Goal: Transaction & Acquisition: Book appointment/travel/reservation

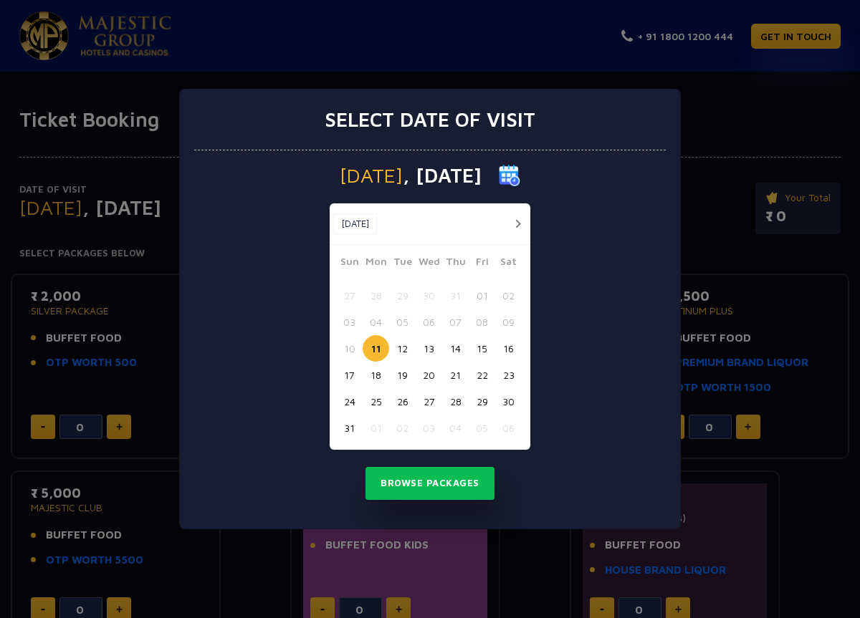
click at [514, 347] on button "16" at bounding box center [508, 348] width 27 height 27
click at [441, 485] on button "Browse Packages" at bounding box center [429, 483] width 129 height 33
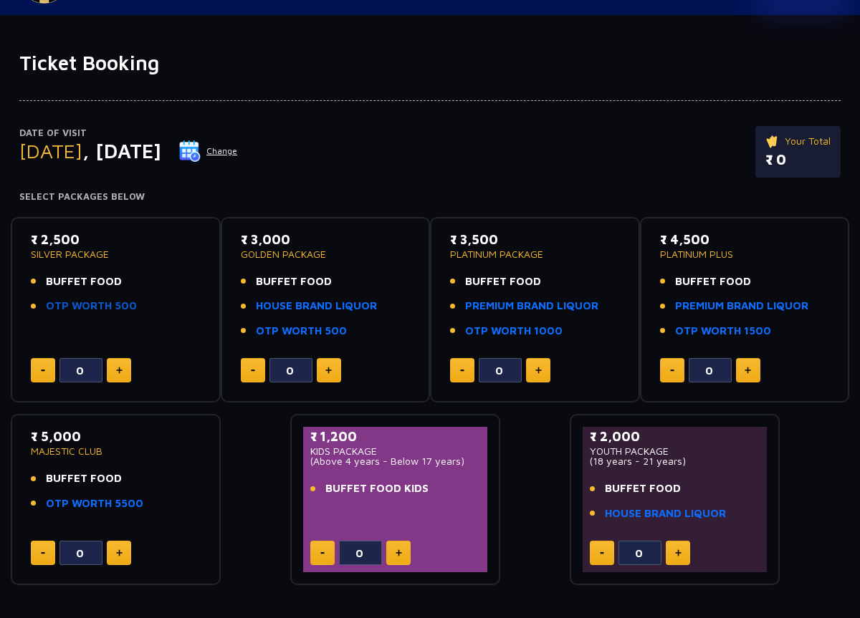
scroll to position [56, 0]
click at [86, 277] on span "BUFFET FOOD" at bounding box center [84, 282] width 76 height 16
click at [89, 309] on link "OTP WORTH 500" at bounding box center [91, 307] width 91 height 16
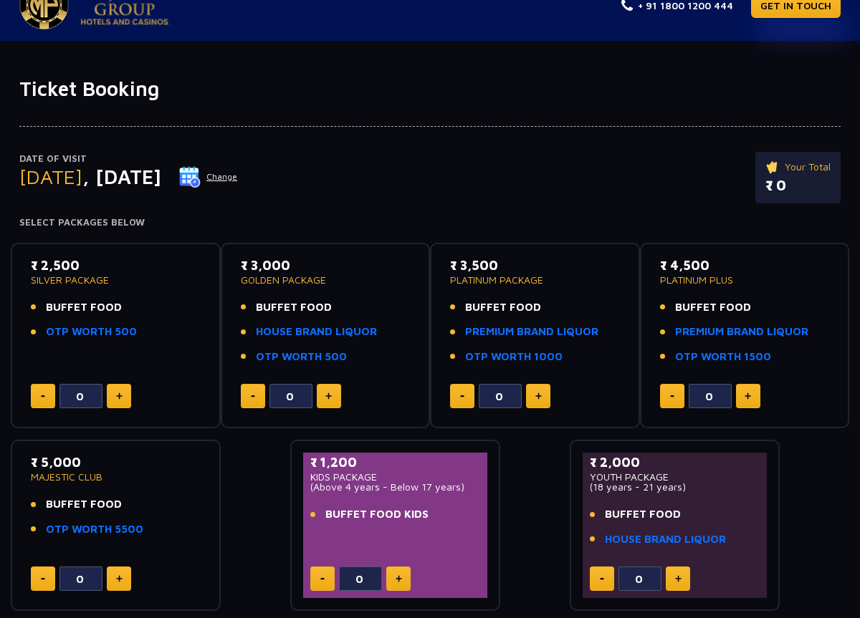
scroll to position [32, 0]
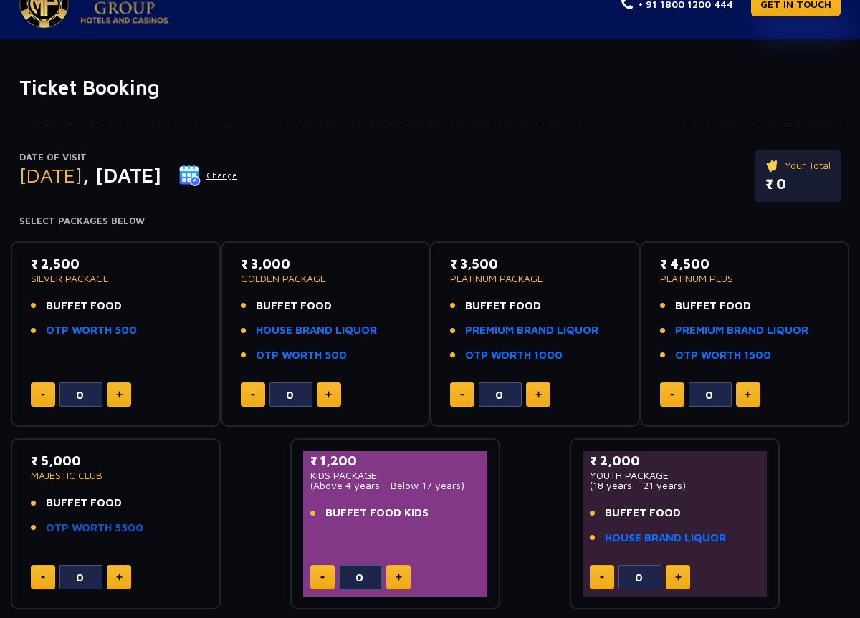
click at [114, 530] on link "OTP WORTH 5500" at bounding box center [94, 528] width 97 height 16
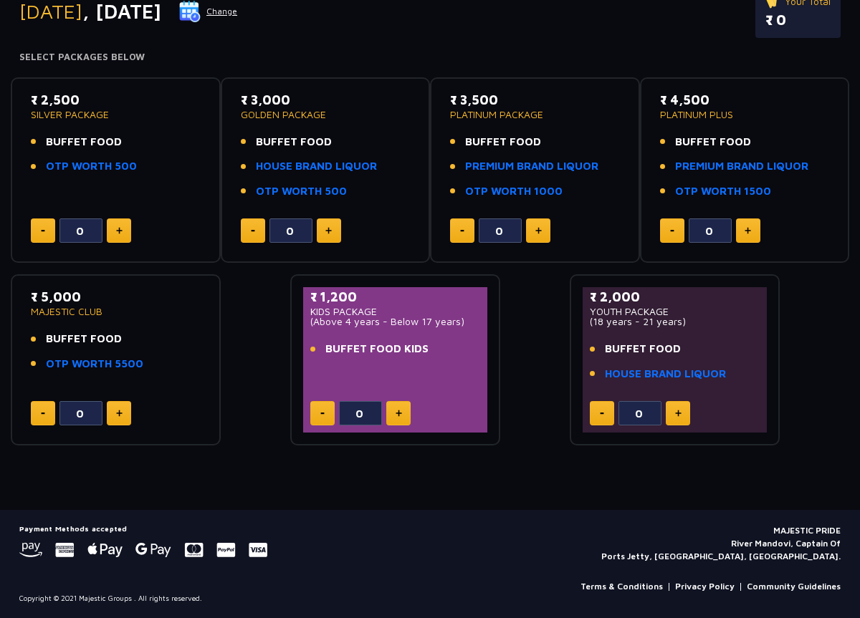
scroll to position [0, 0]
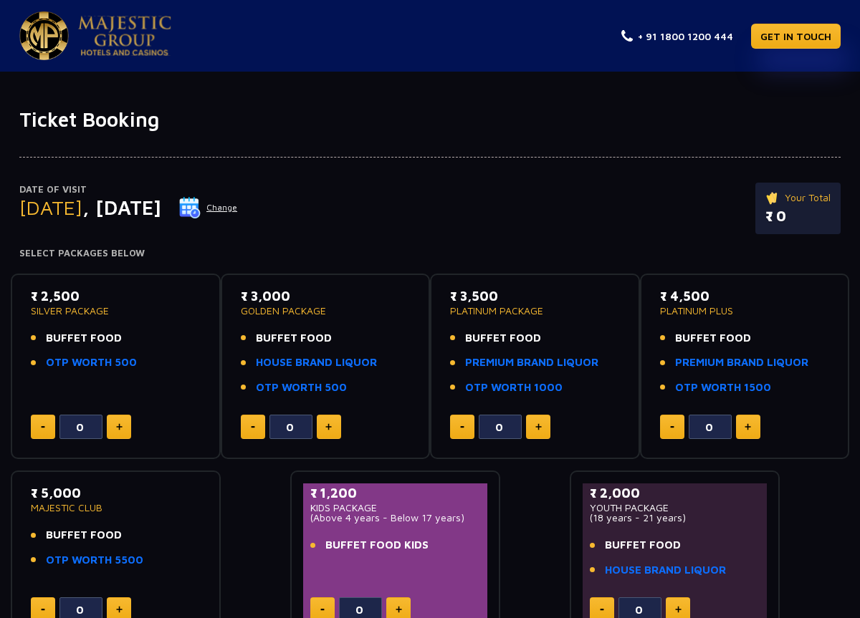
click at [143, 21] on img at bounding box center [124, 36] width 93 height 40
click at [238, 212] on button "Change" at bounding box center [207, 207] width 59 height 23
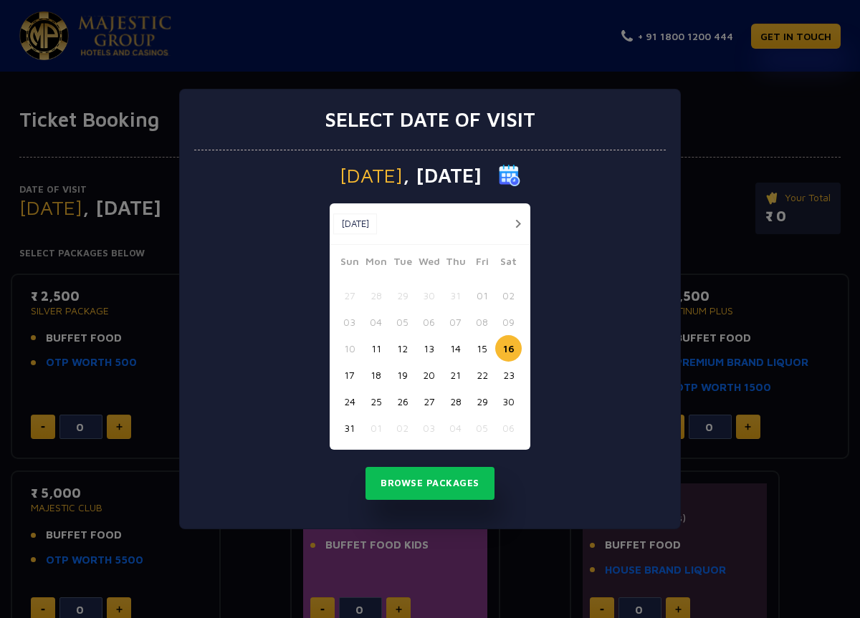
click at [476, 351] on button "15" at bounding box center [482, 348] width 27 height 27
click at [459, 481] on button "Browse Packages" at bounding box center [429, 483] width 129 height 33
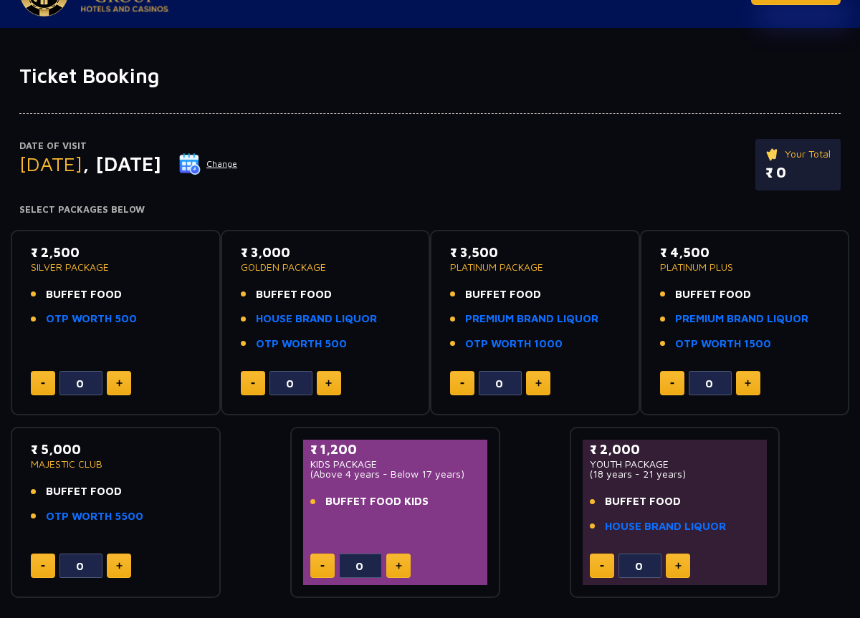
scroll to position [45, 0]
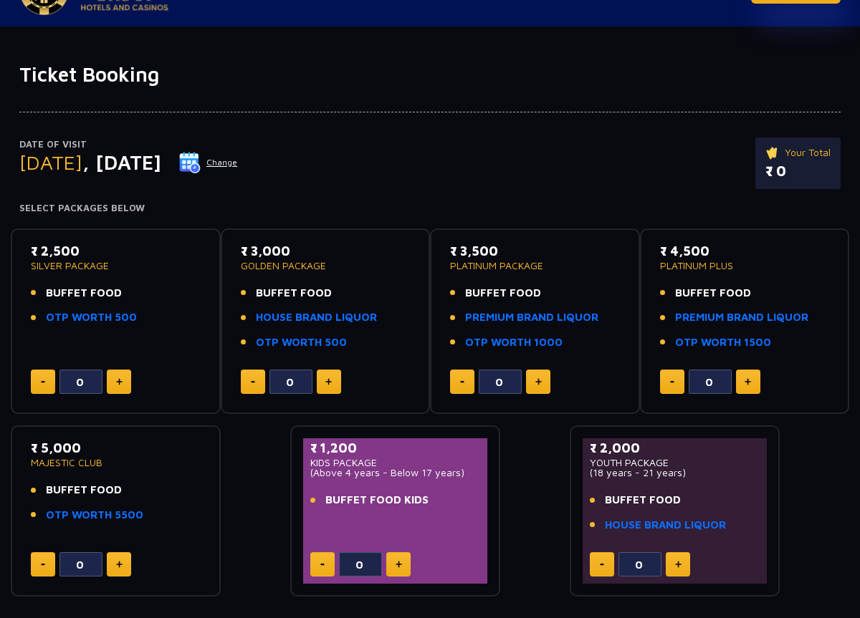
click at [553, 379] on div "0" at bounding box center [535, 382] width 170 height 24
click at [543, 388] on button at bounding box center [538, 382] width 24 height 24
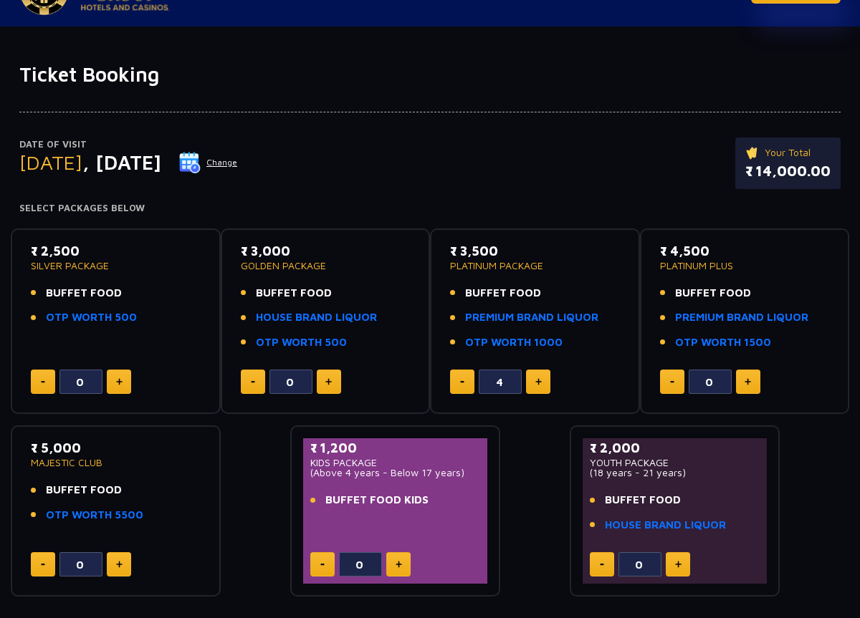
click at [461, 380] on button at bounding box center [462, 382] width 24 height 24
type input "0"
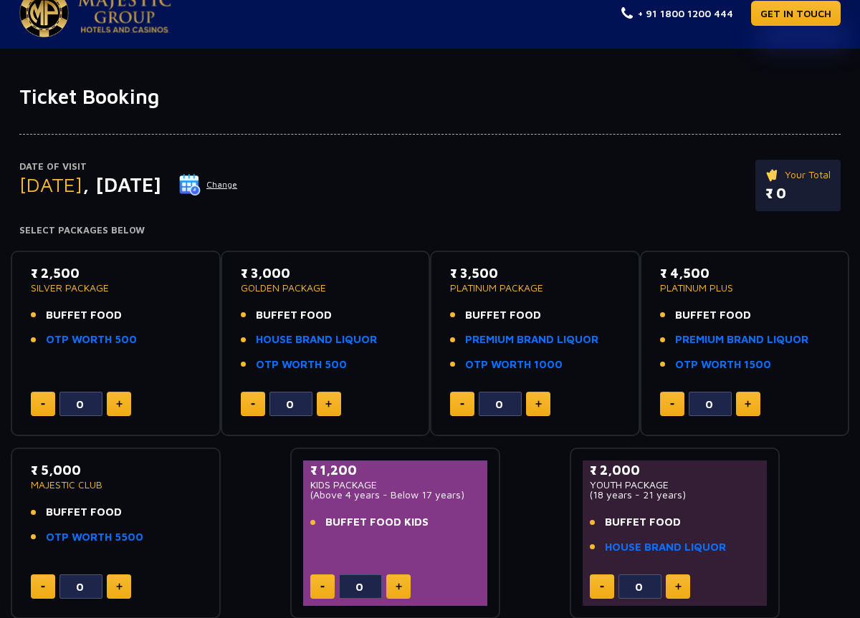
scroll to position [17, 0]
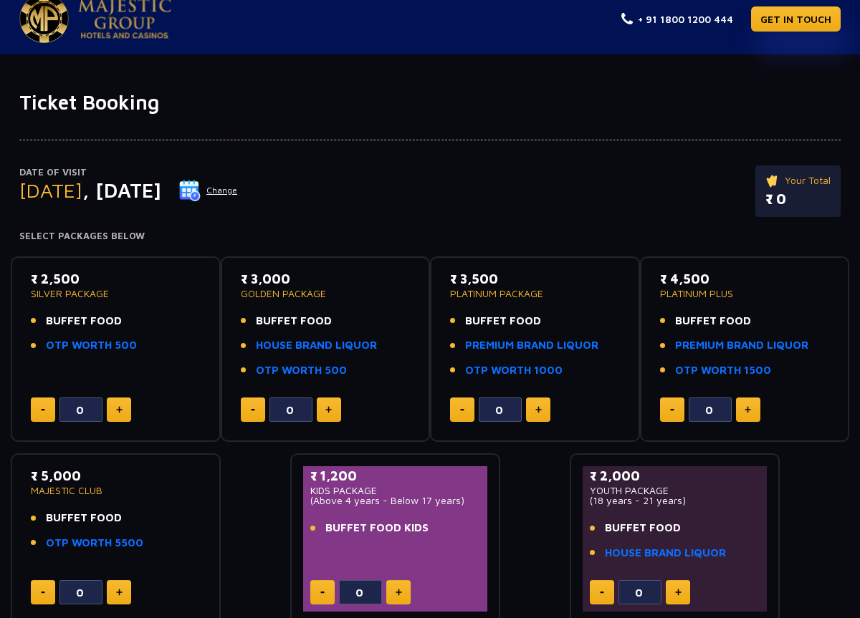
click at [121, 395] on div "₹ 2,500 SILVER PACKAGE BUFFET FOOD OTP WORTH 500 0" at bounding box center [116, 349] width 184 height 161
click at [121, 406] on img at bounding box center [119, 409] width 6 height 7
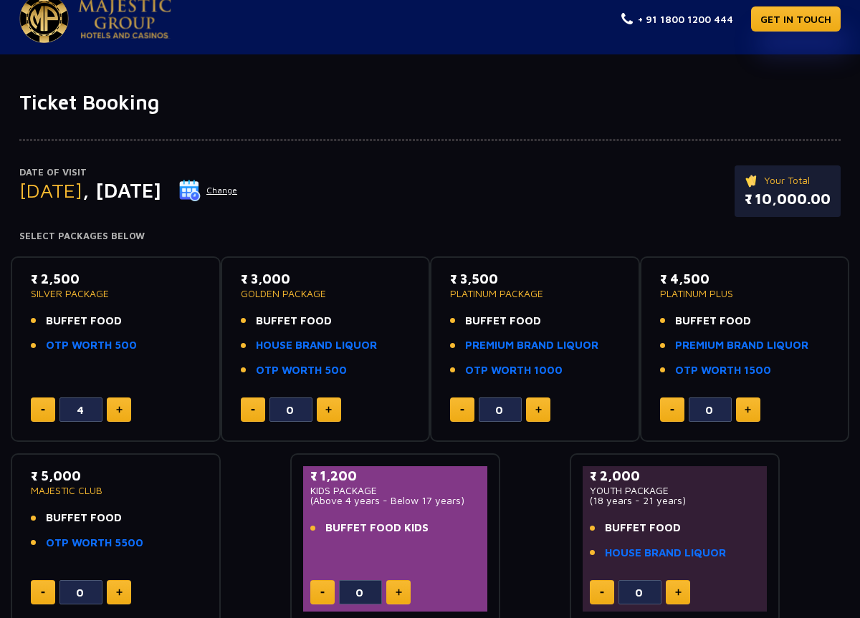
click at [121, 406] on img at bounding box center [119, 409] width 6 height 7
type input "5"
click at [320, 349] on link "HOUSE BRAND LIQUOR" at bounding box center [316, 345] width 121 height 16
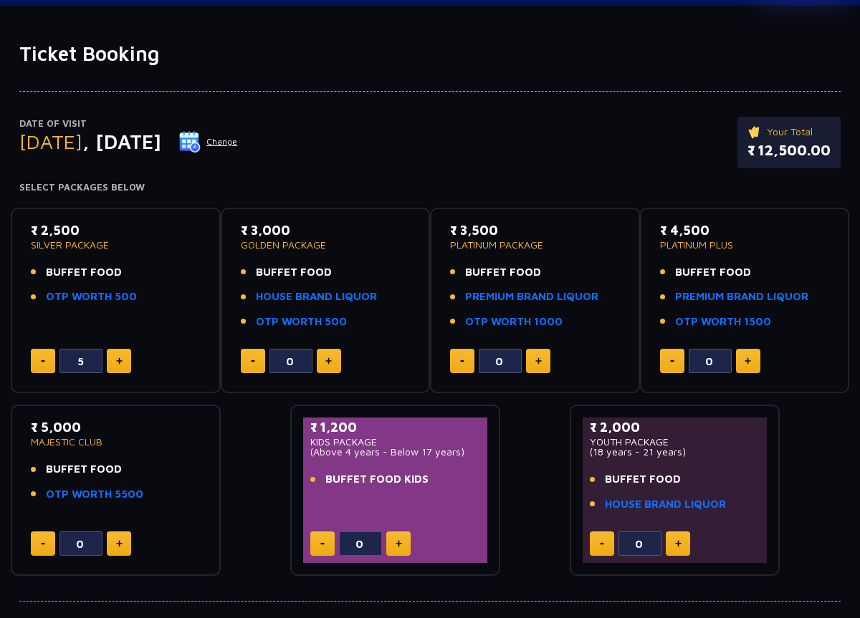
scroll to position [85, 0]
